Goal: Transaction & Acquisition: Purchase product/service

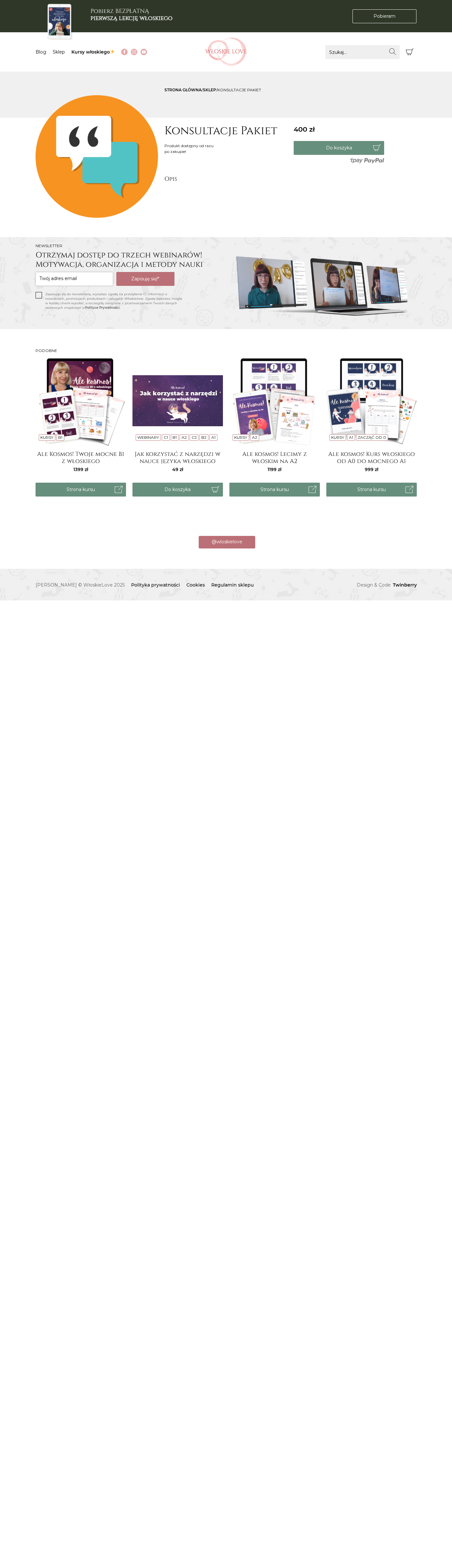
scroll to position [0, -3229]
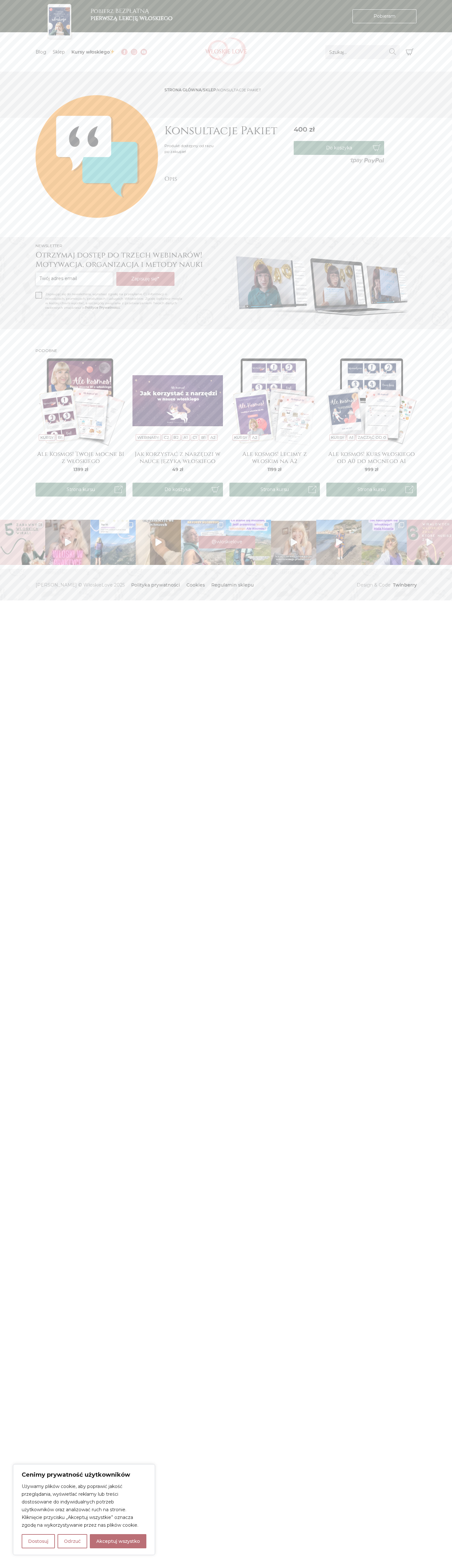
click at [118, 1541] on button "Akceptuj wszystko" at bounding box center [118, 1541] width 57 height 14
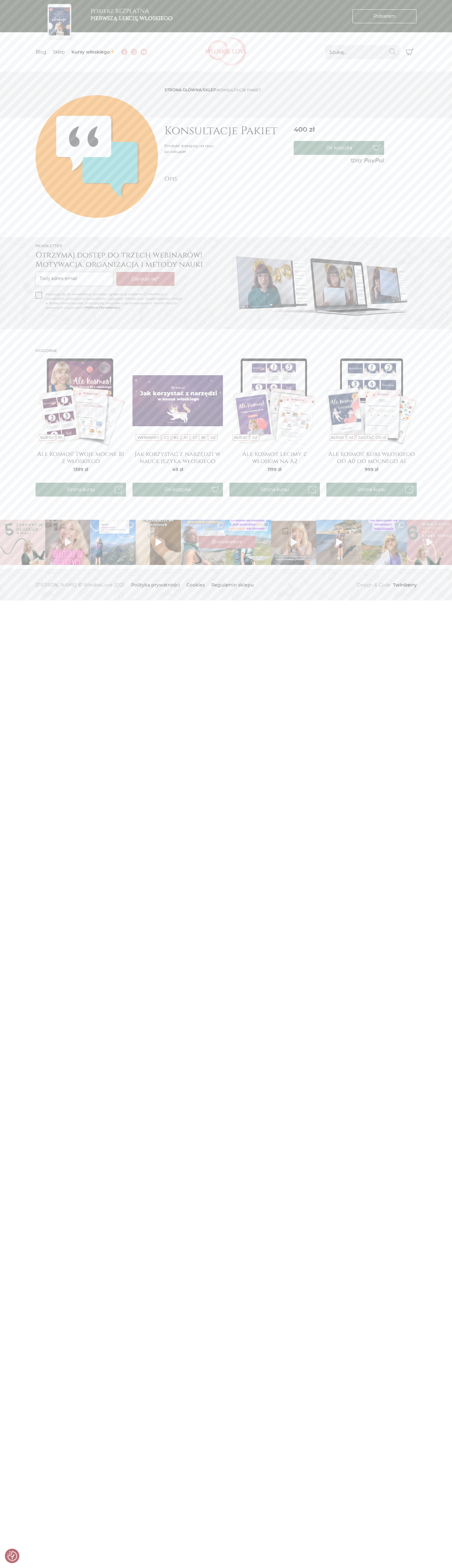
checkbox input "true"
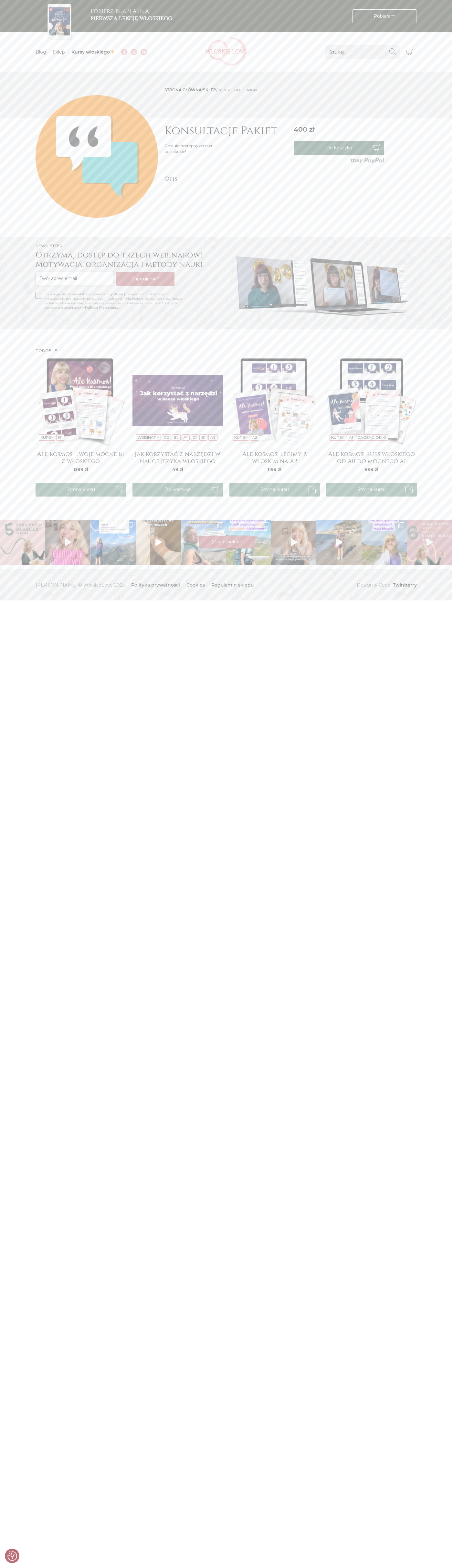
click at [339, 148] on button "Do koszyka" at bounding box center [339, 148] width 90 height 14
click at [409, 52] on icon "Koszyk" at bounding box center [409, 52] width 8 height 8
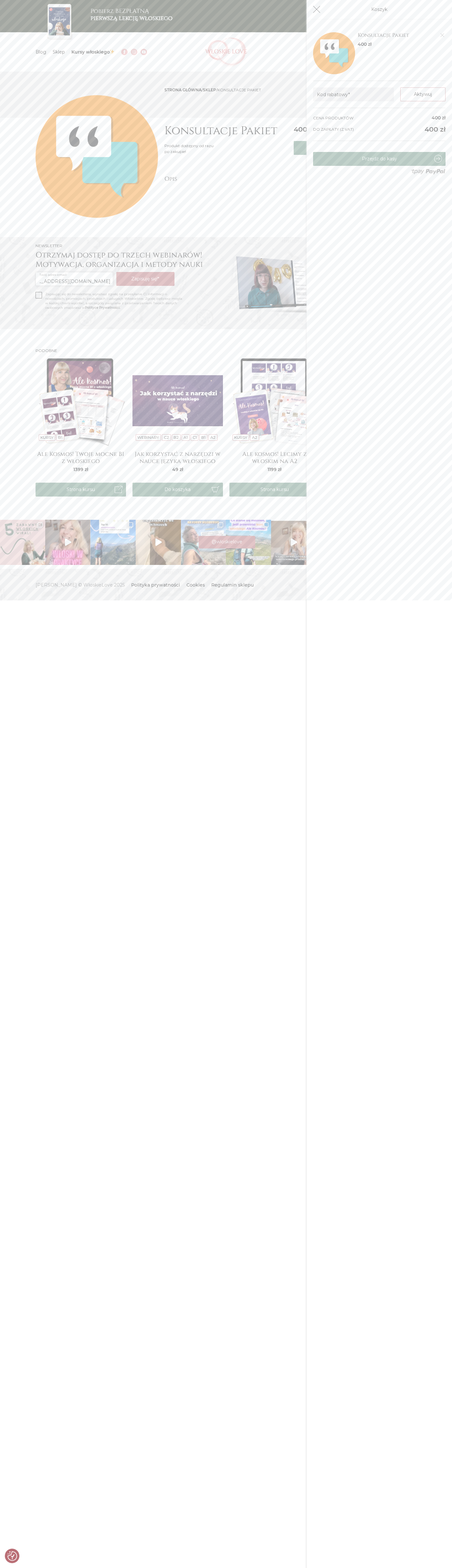
scroll to position [0, 0]
type input "[EMAIL_ADDRESS][DOMAIN_NAME]"
click at [379, 159] on link "Przejdź do kasy" at bounding box center [379, 159] width 132 height 14
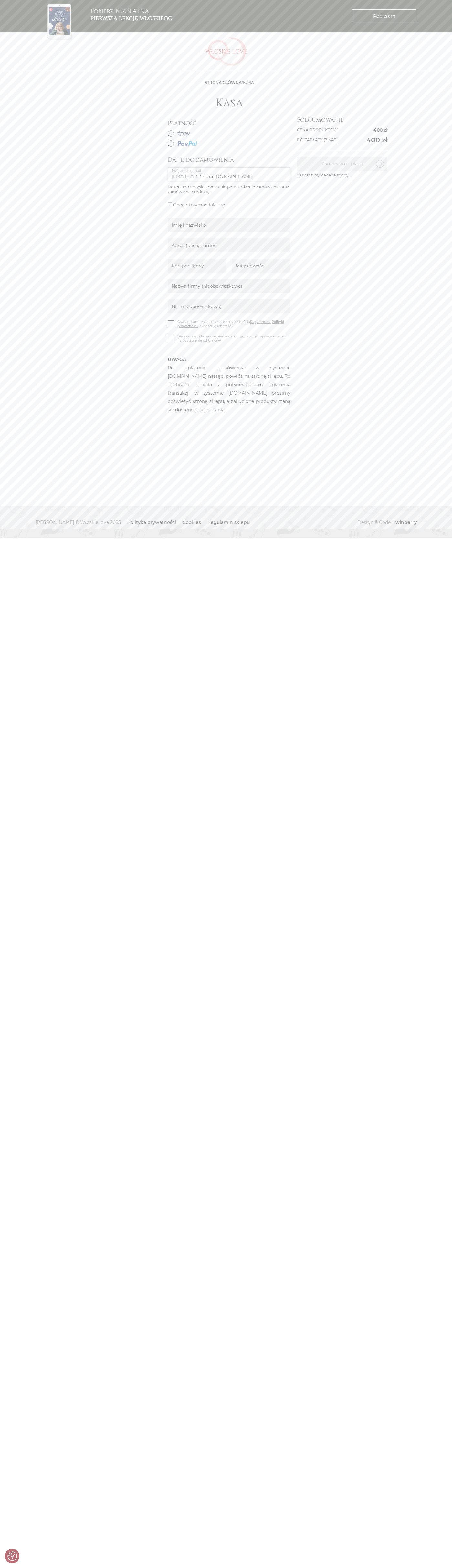
type input "[EMAIL_ADDRESS][DOMAIN_NAME]"
type input "[PERSON_NAME]"
type input "[GEOGRAPHIC_DATA], [PERSON_NAME] 53"
type input "00-113"
click at [264, 17] on div "Pobierz BEZPŁATNĄ pierwszą lekcję włoskiego" at bounding box center [161, 16] width 258 height 32
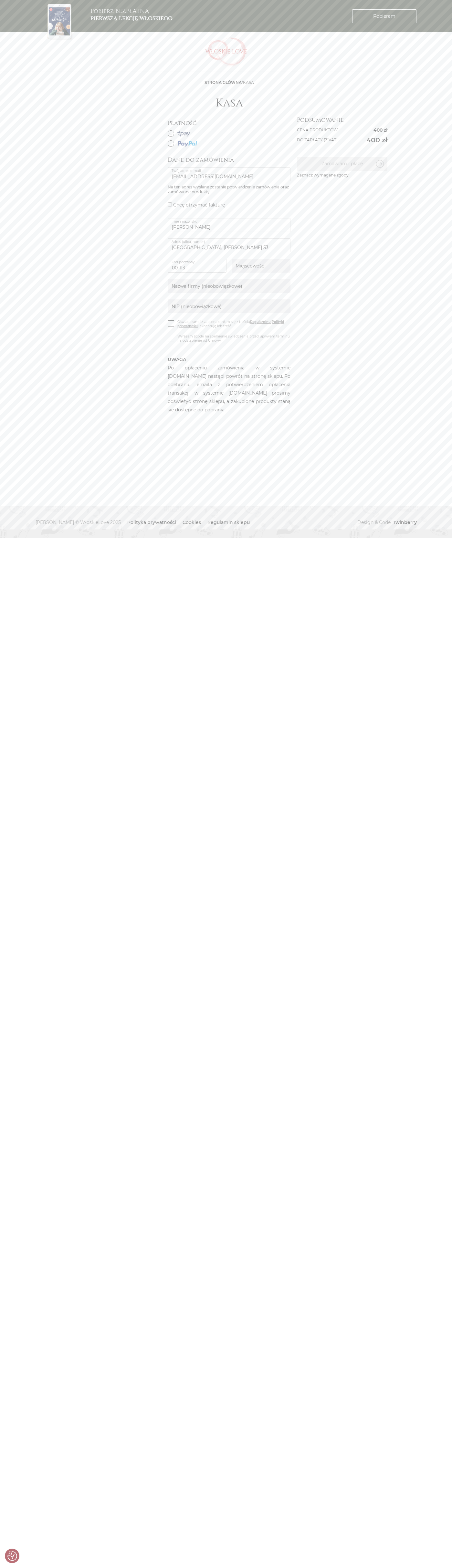
click at [433, 538] on html "Cenimy prywatność użytkowników Używamy plików cookie, aby poprawić jakość przeg…" at bounding box center [226, 269] width 452 height 538
click at [77, 538] on html "Cenimy prywatność użytkowników Używamy plików cookie, aby poprawić jakość przeg…" at bounding box center [226, 269] width 452 height 538
click at [13, 538] on html "Cenimy prywatność użytkowników Używamy plików cookie, aby poprawić jakość przeg…" at bounding box center [226, 269] width 452 height 538
type input "[EMAIL_ADDRESS][DOMAIN_NAME]"
type input "[PERSON_NAME]"
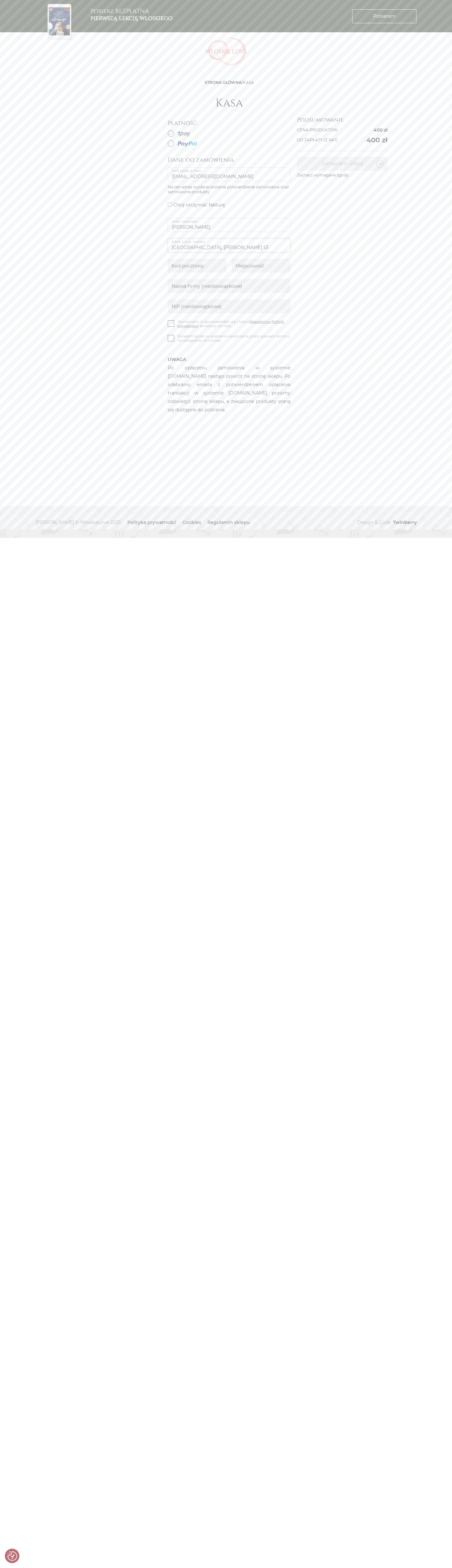
type input "Warsaw Financial Center, Emilii Plater 53"
type input "00-113"
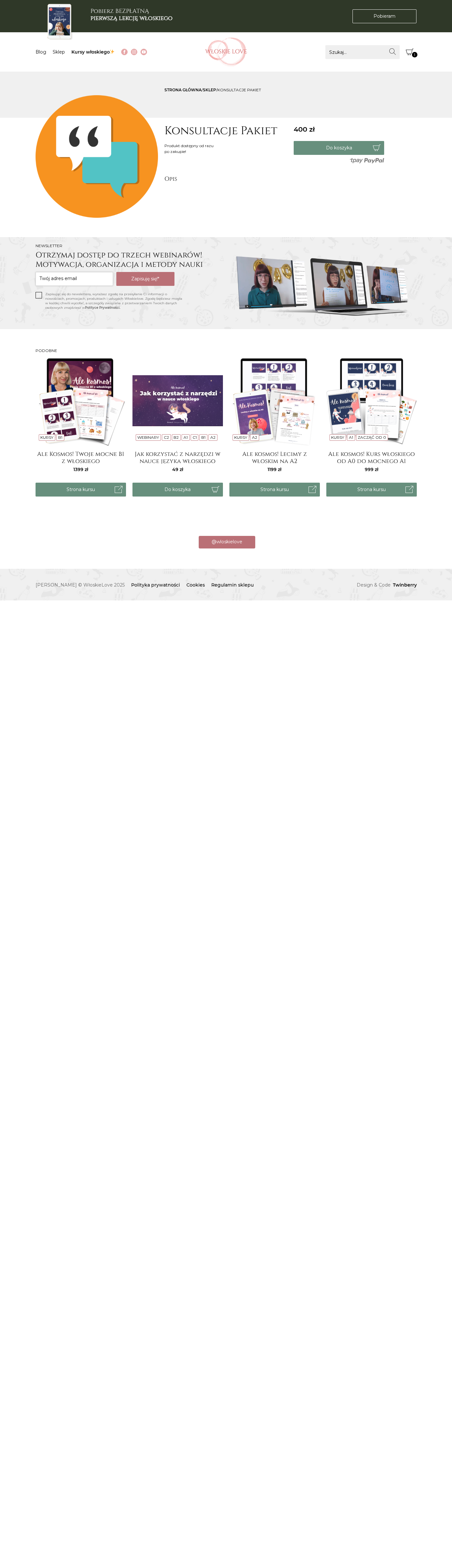
scroll to position [0, -3229]
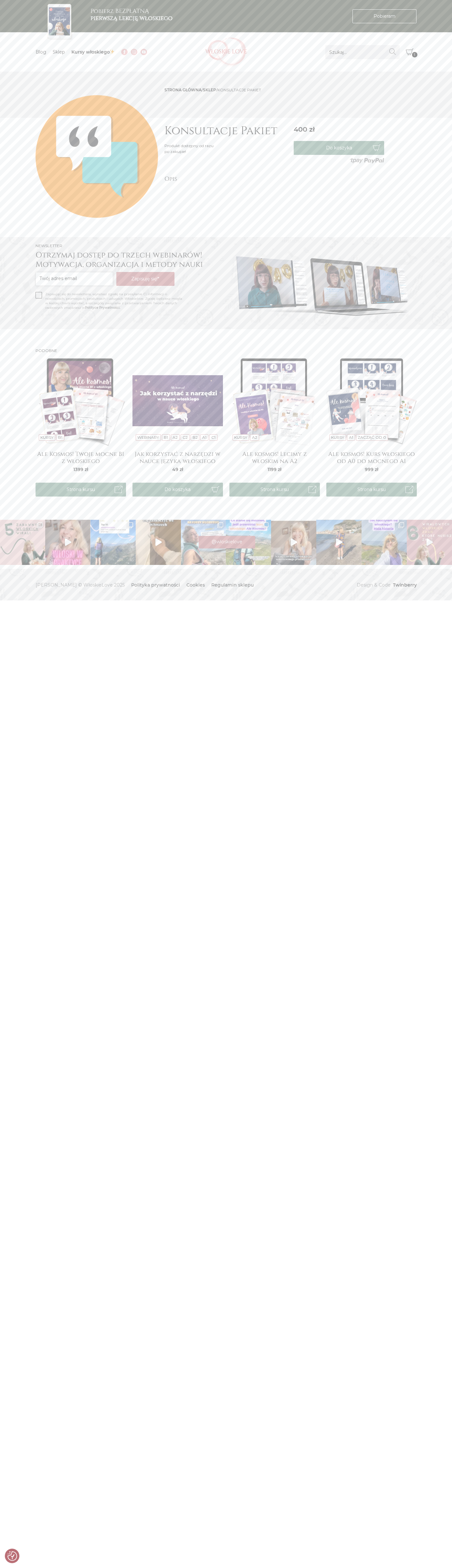
click at [409, 52] on icon "Koszyk" at bounding box center [409, 52] width 8 height 8
